Goal: Navigation & Orientation: Find specific page/section

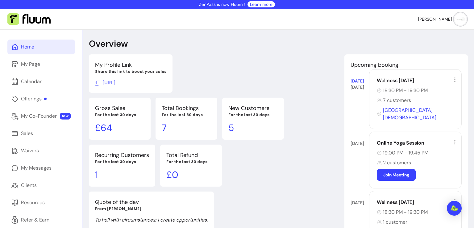
scroll to position [47, 0]
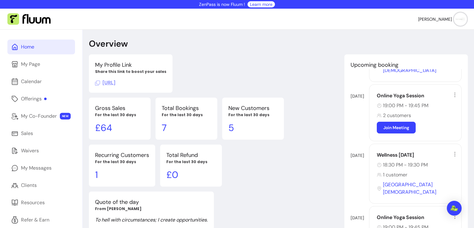
click at [28, 47] on div "Home" at bounding box center [27, 46] width 13 height 7
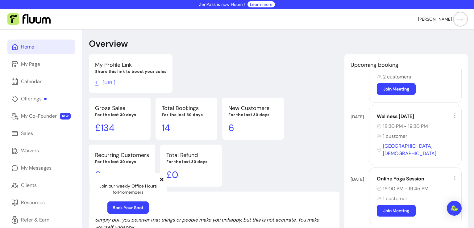
scroll to position [88, 0]
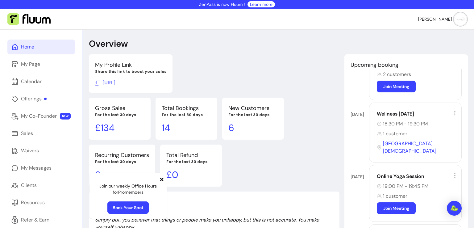
click at [161, 180] on icon at bounding box center [161, 178] width 3 height 3
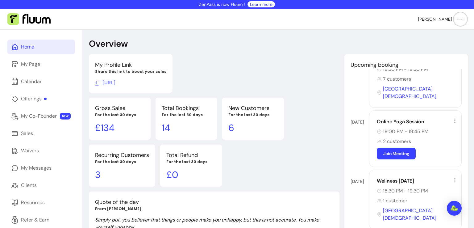
scroll to position [0, 0]
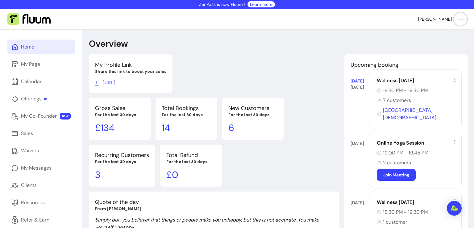
click at [393, 76] on div "Wellness [DATE] 18:30 PM - 19:30 PM 7 customers [GEOGRAPHIC_DATA][DEMOGRAPHIC_D…" at bounding box center [415, 99] width 93 height 60
click at [451, 82] on icon at bounding box center [454, 79] width 6 height 6
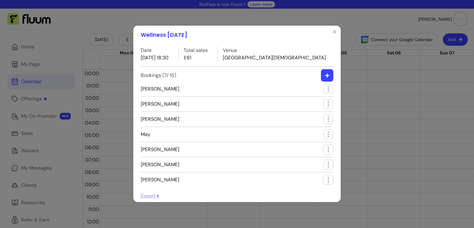
click at [150, 179] on span "Jason" at bounding box center [160, 179] width 39 height 7
click at [334, 31] on icon "Close" at bounding box center [334, 31] width 5 height 5
